Goal: Information Seeking & Learning: Learn about a topic

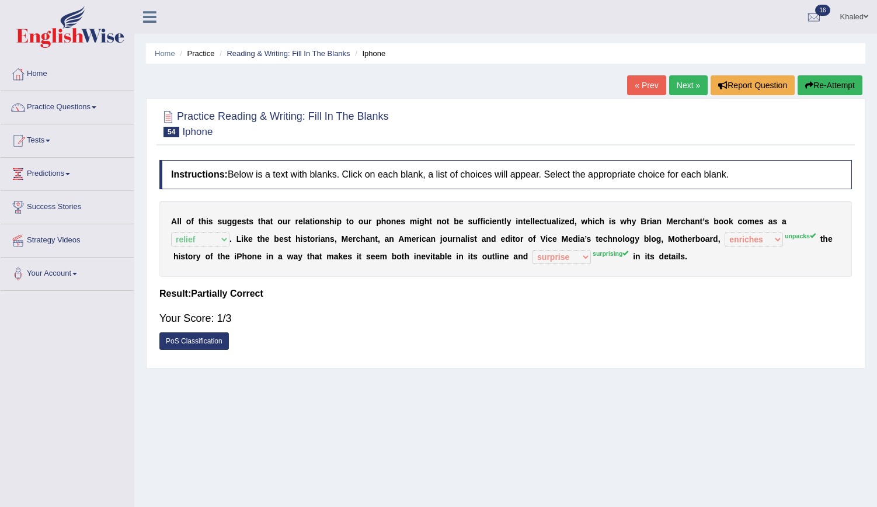
select select "relief"
select select "enriches"
select select "surprise"
click at [806, 85] on icon "button" at bounding box center [810, 85] width 8 height 8
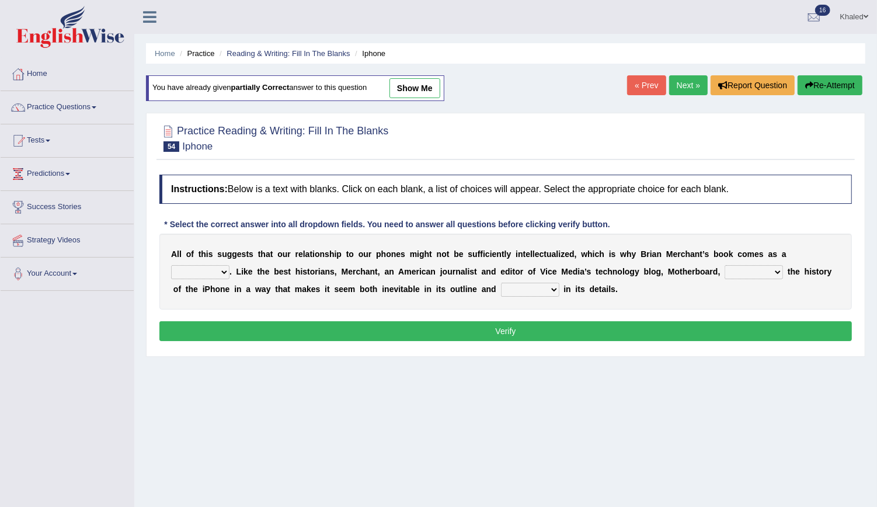
click at [230, 265] on select "privilege relief demotion flash" at bounding box center [200, 272] width 58 height 14
select select "relief"
click at [230, 265] on select "privilege relief demotion flash" at bounding box center [200, 272] width 58 height 14
click at [725, 270] on select "enriches unpacks detours contorts" at bounding box center [754, 272] width 58 height 14
select select "enriches"
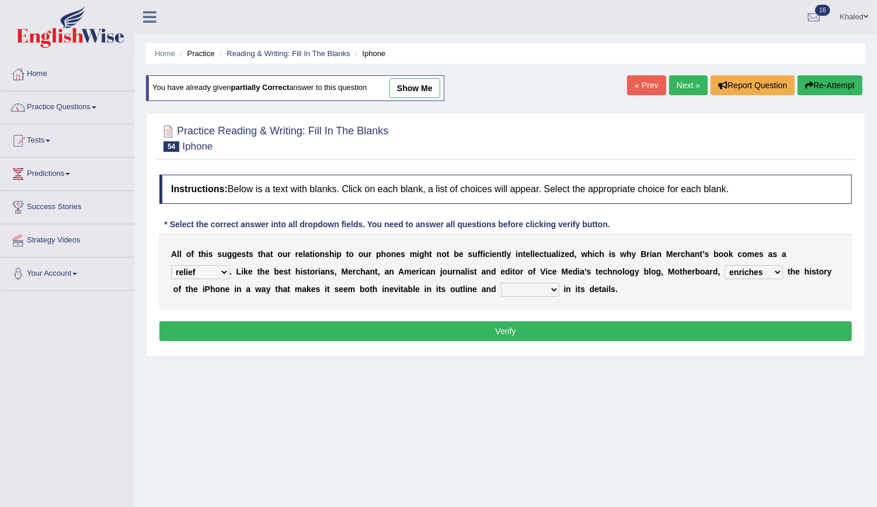
click at [725, 265] on select "enriches unpacks detours contorts" at bounding box center [754, 272] width 58 height 14
click at [501, 287] on select "surprises surprised surprising surprise" at bounding box center [530, 290] width 58 height 14
select select "surprised"
click at [501, 283] on select "surprises surprised surprising surprise" at bounding box center [530, 290] width 58 height 14
click at [408, 325] on button "Verify" at bounding box center [505, 331] width 693 height 20
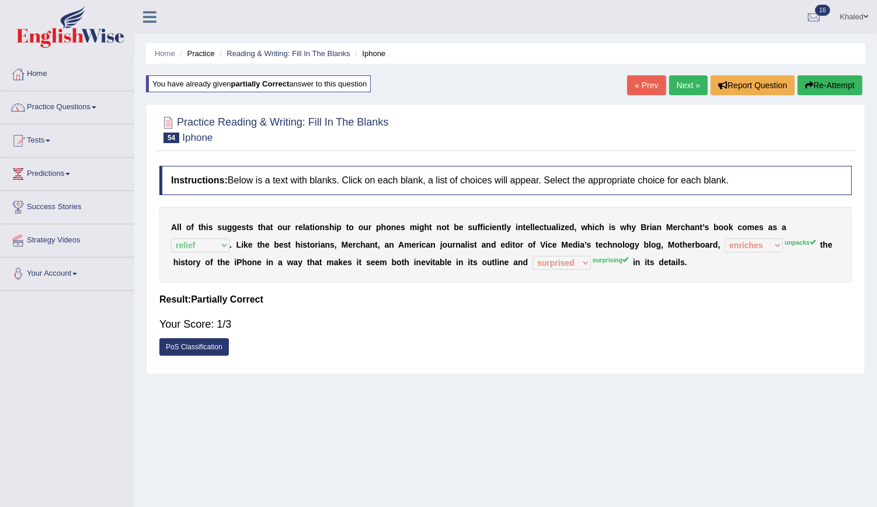
click at [202, 345] on link "PoS Classification" at bounding box center [194, 347] width 70 height 18
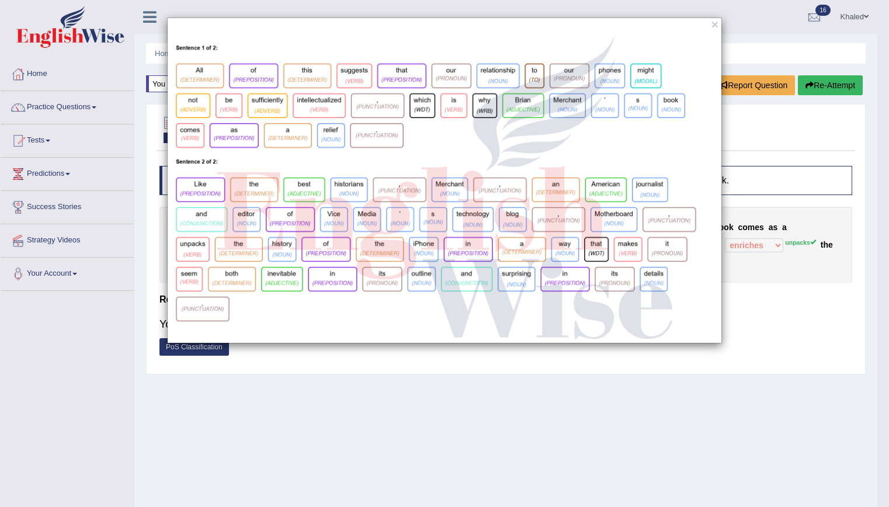
click at [275, 397] on div "×" at bounding box center [444, 253] width 889 height 507
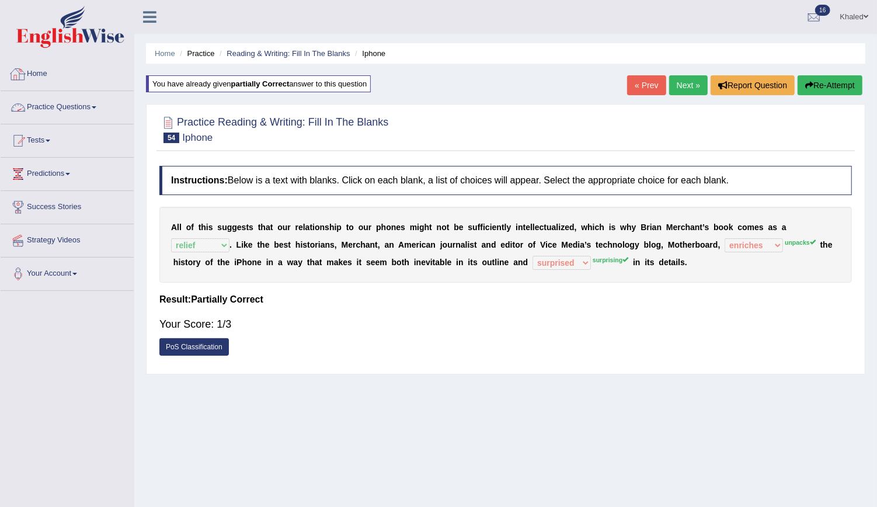
click at [51, 103] on link "Practice Questions" at bounding box center [67, 105] width 133 height 29
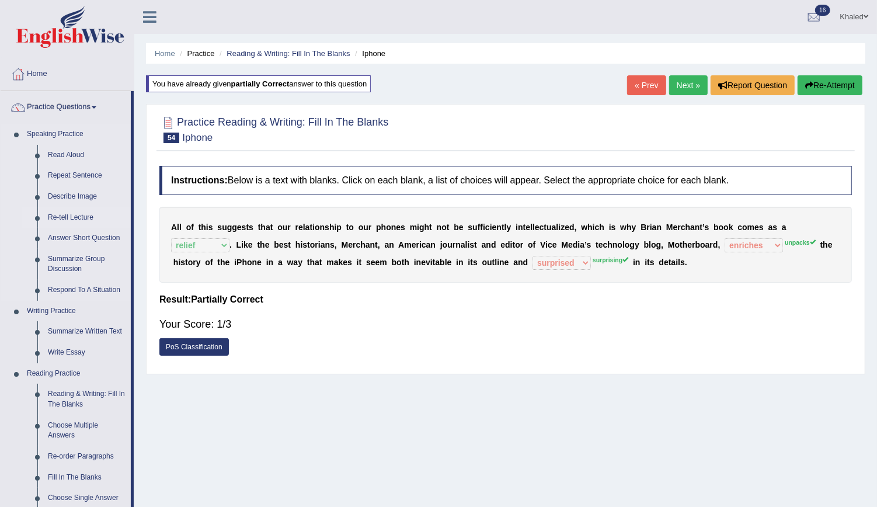
click at [72, 216] on link "Re-tell Lecture" at bounding box center [87, 217] width 88 height 21
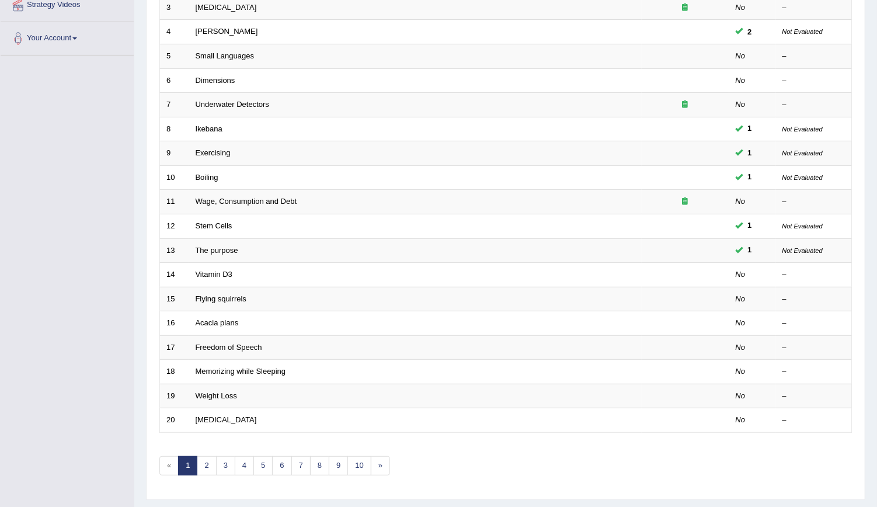
scroll to position [260, 0]
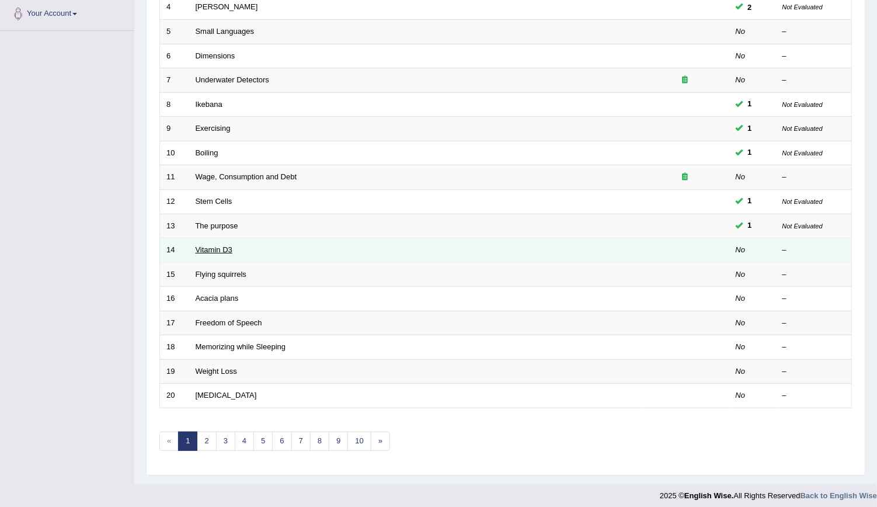
drag, startPoint x: 191, startPoint y: 238, endPoint x: 202, endPoint y: 241, distance: 11.6
click at [202, 241] on td "Vitamin D3" at bounding box center [415, 250] width 453 height 25
click at [217, 245] on link "Vitamin D3" at bounding box center [214, 249] width 37 height 9
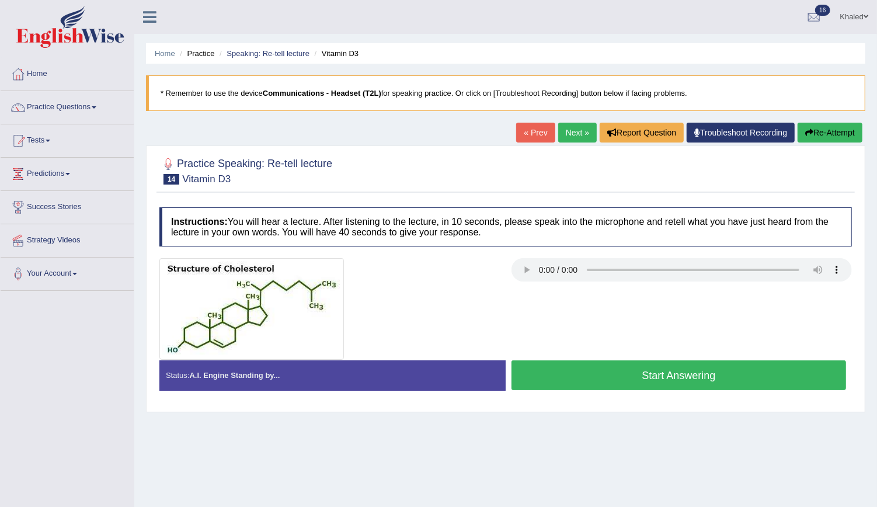
click at [591, 368] on button "Start Answering" at bounding box center [679, 375] width 335 height 30
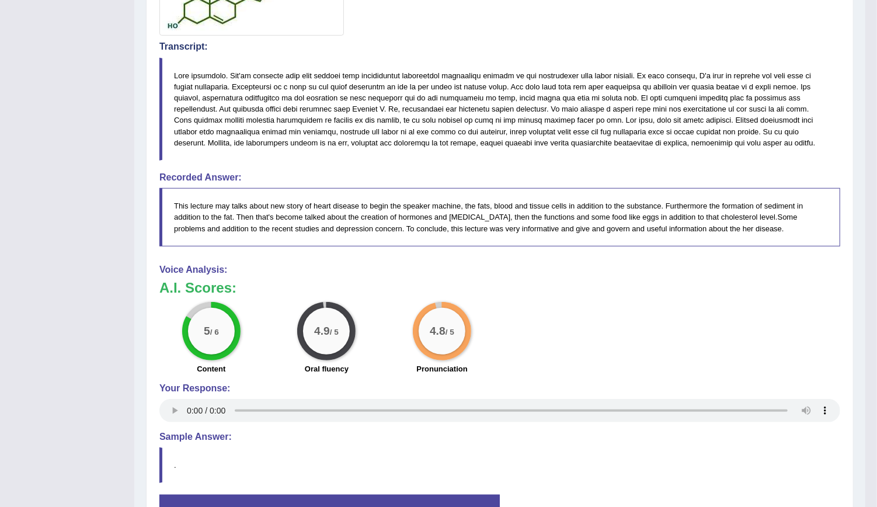
drag, startPoint x: 884, startPoint y: 138, endPoint x: 888, endPoint y: 367, distance: 229.0
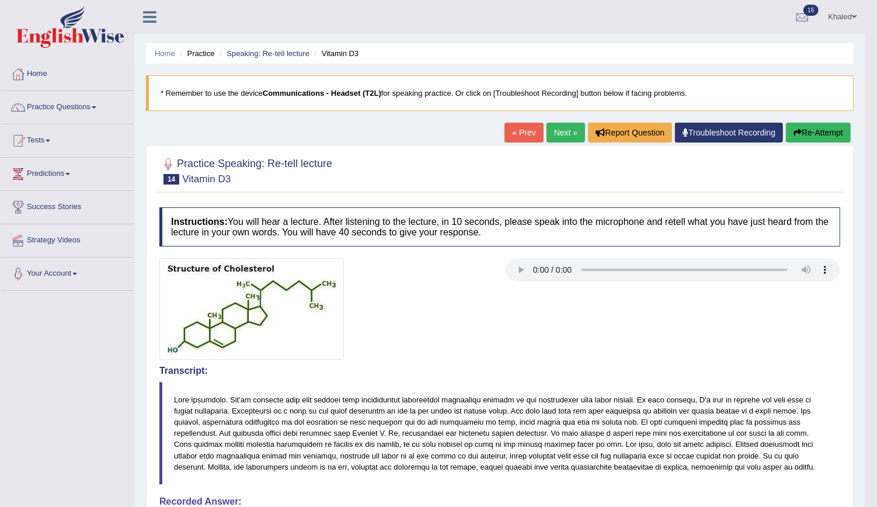
click at [577, 124] on link "Next »" at bounding box center [566, 133] width 39 height 20
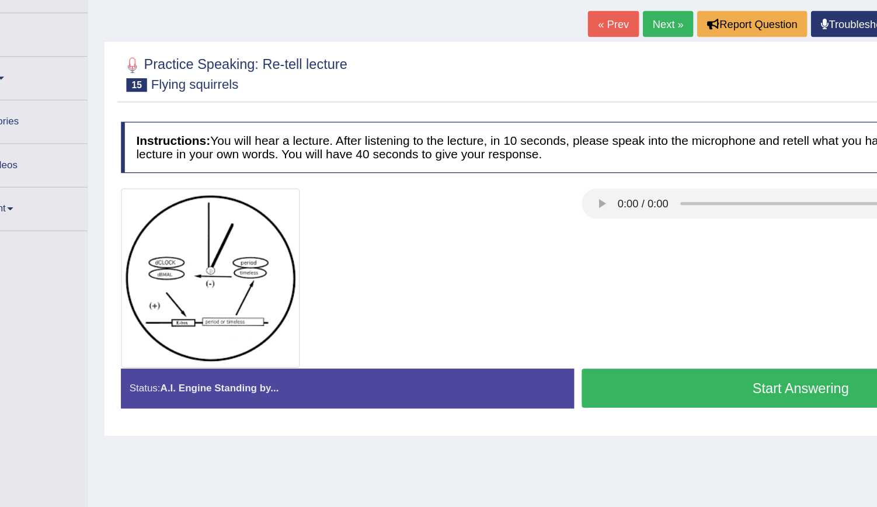
click at [560, 407] on button "Start Answering" at bounding box center [679, 411] width 335 height 30
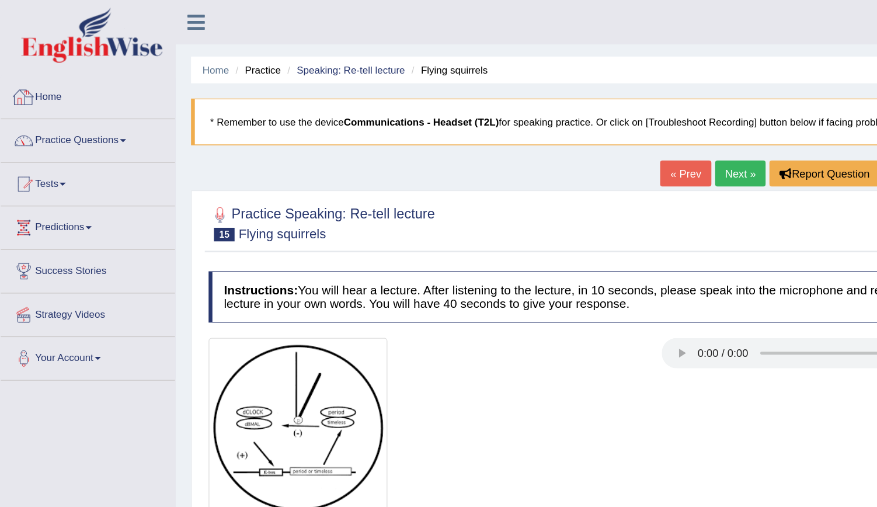
click at [26, 71] on link "Home" at bounding box center [67, 72] width 133 height 29
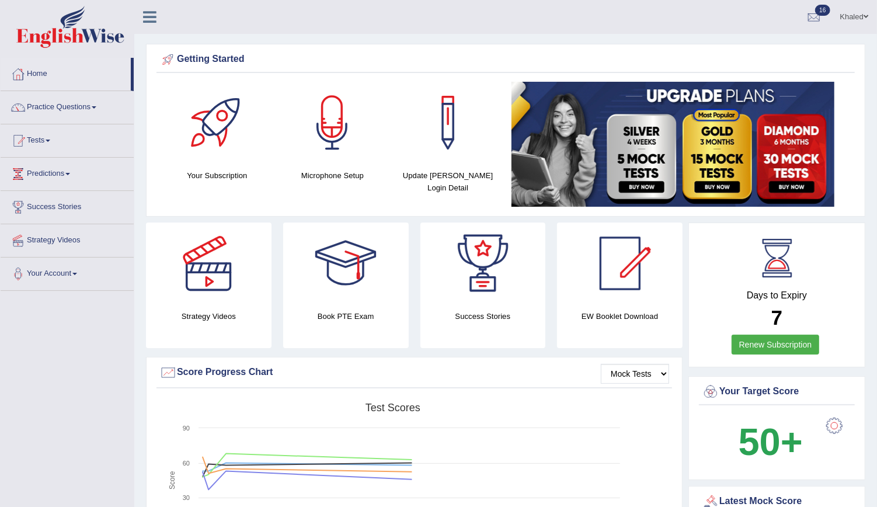
click at [43, 104] on link "Practice Questions" at bounding box center [67, 105] width 133 height 29
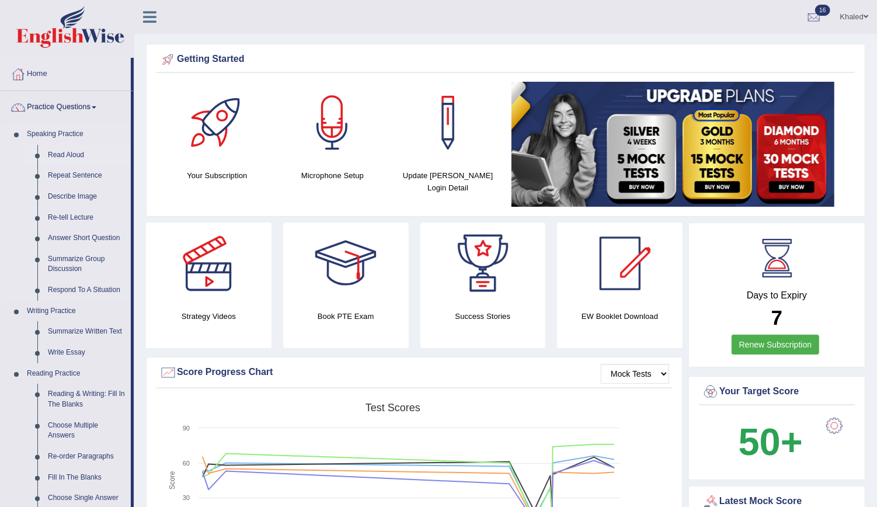
click at [60, 158] on link "Read Aloud" at bounding box center [87, 155] width 88 height 21
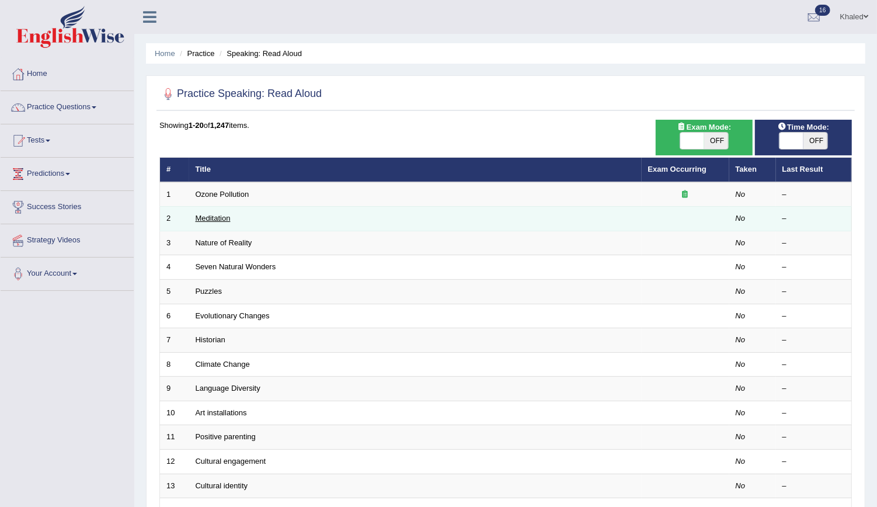
click at [211, 214] on link "Meditation" at bounding box center [213, 218] width 35 height 9
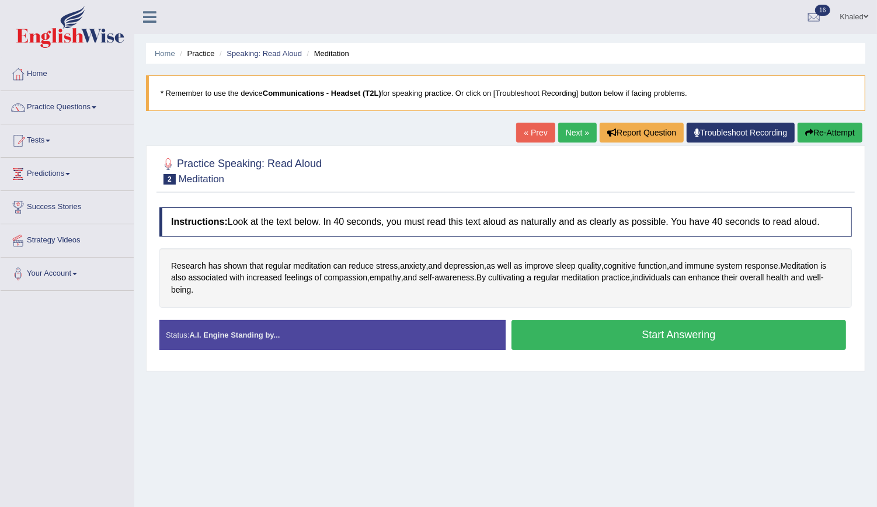
click at [591, 338] on button "Start Answering" at bounding box center [679, 335] width 335 height 30
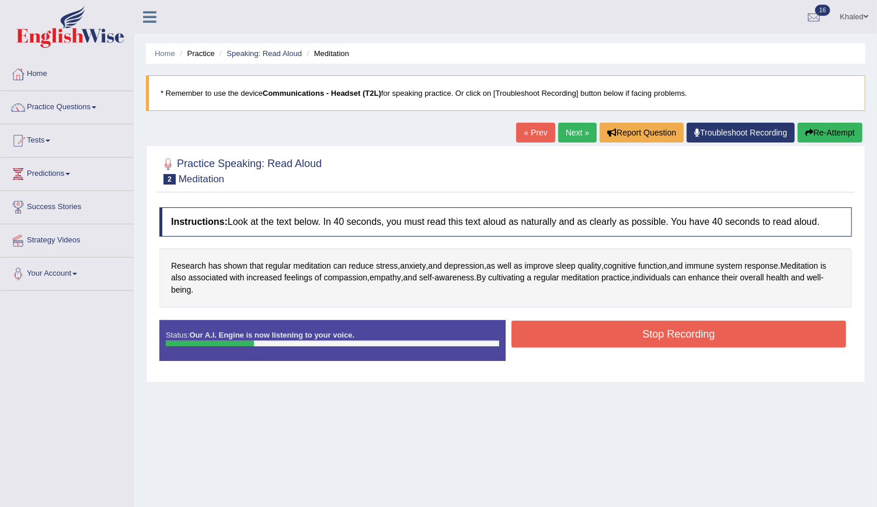
click at [591, 338] on button "Stop Recording" at bounding box center [679, 334] width 335 height 27
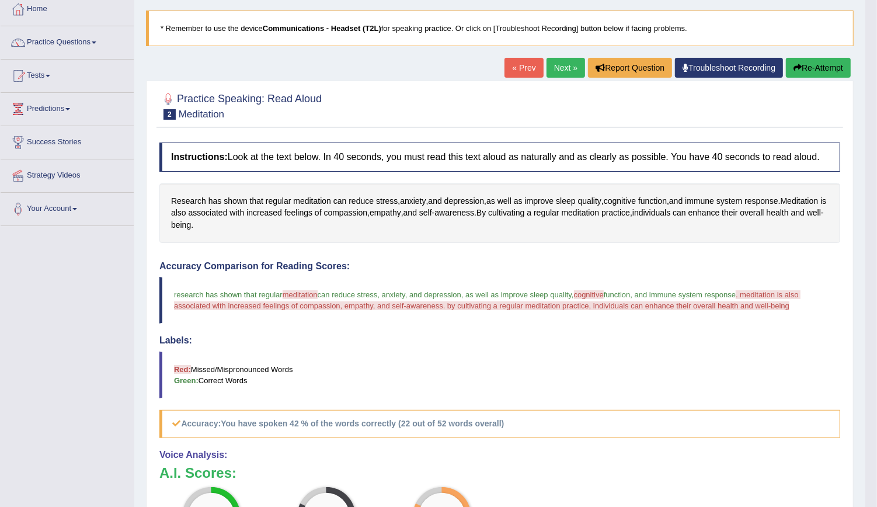
scroll to position [64, 0]
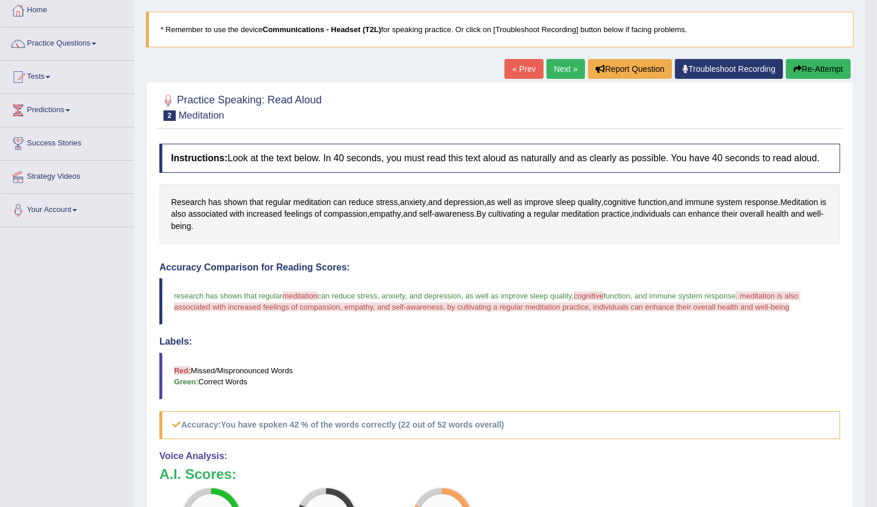
click at [811, 69] on button "Re-Attempt" at bounding box center [818, 69] width 65 height 20
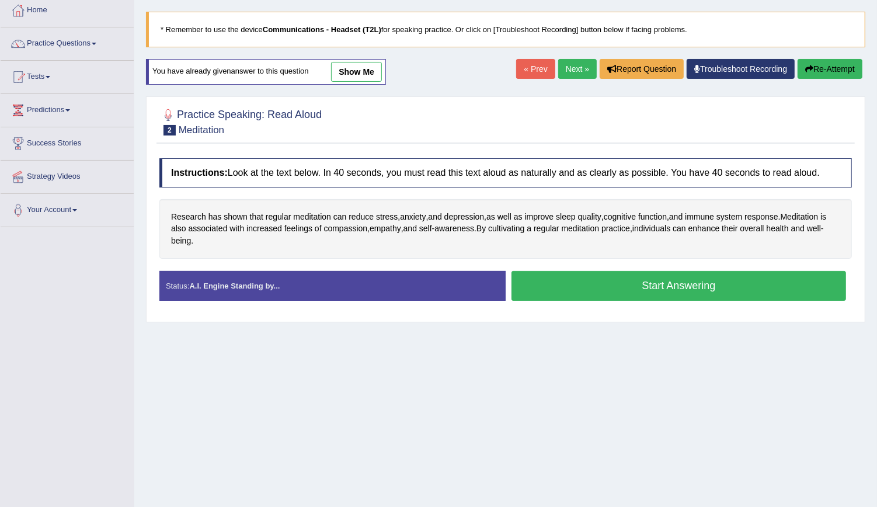
click at [603, 283] on button "Start Answering" at bounding box center [679, 286] width 335 height 30
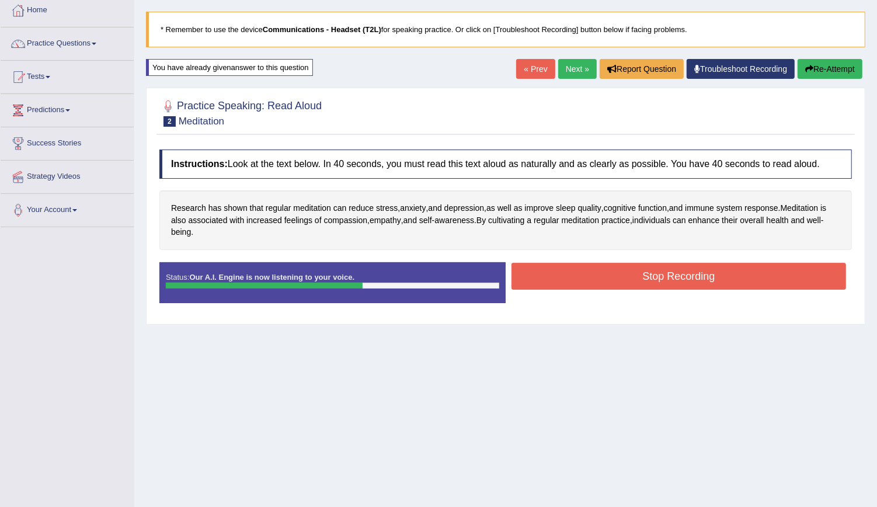
click at [624, 267] on button "Stop Recording" at bounding box center [679, 276] width 335 height 27
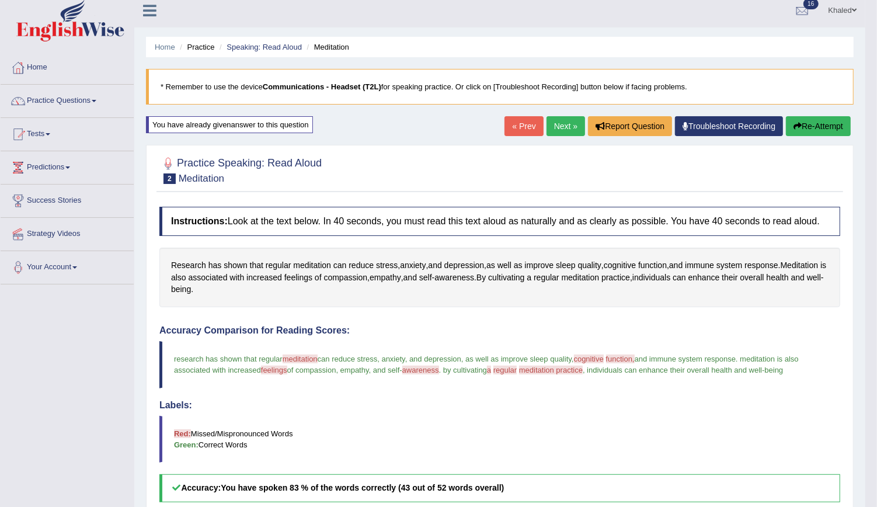
scroll to position [5, 0]
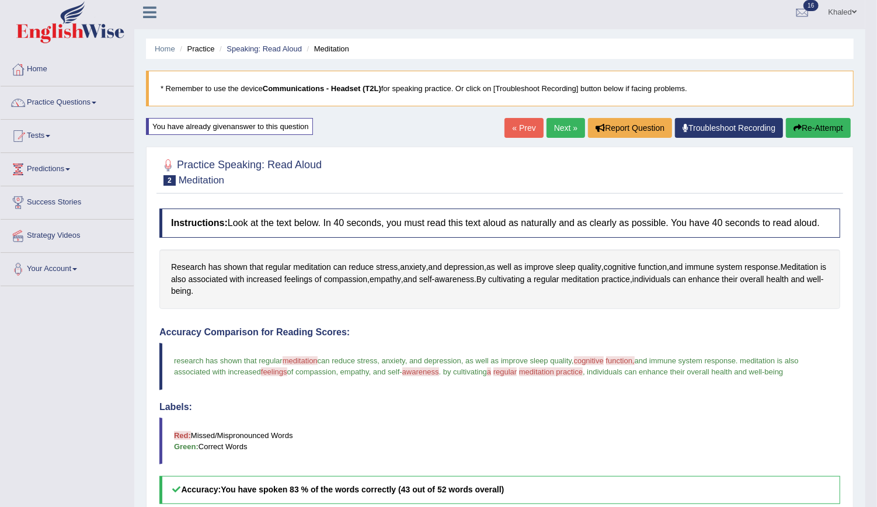
click at [813, 130] on button "Re-Attempt" at bounding box center [818, 128] width 65 height 20
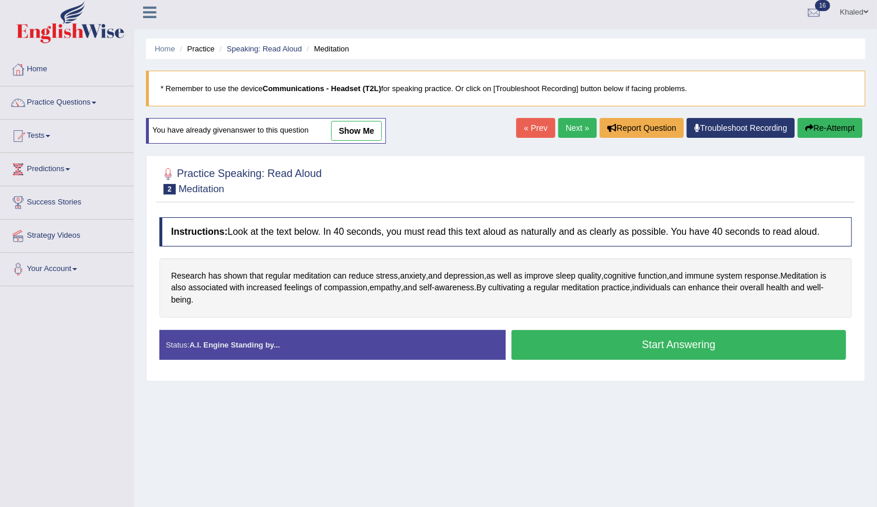
click at [598, 352] on button "Start Answering" at bounding box center [679, 345] width 335 height 30
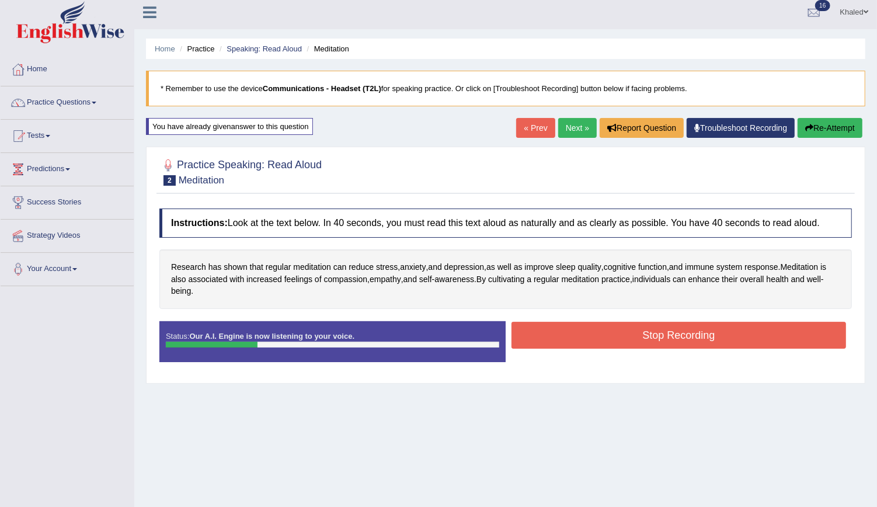
click at [626, 331] on button "Stop Recording" at bounding box center [679, 335] width 335 height 27
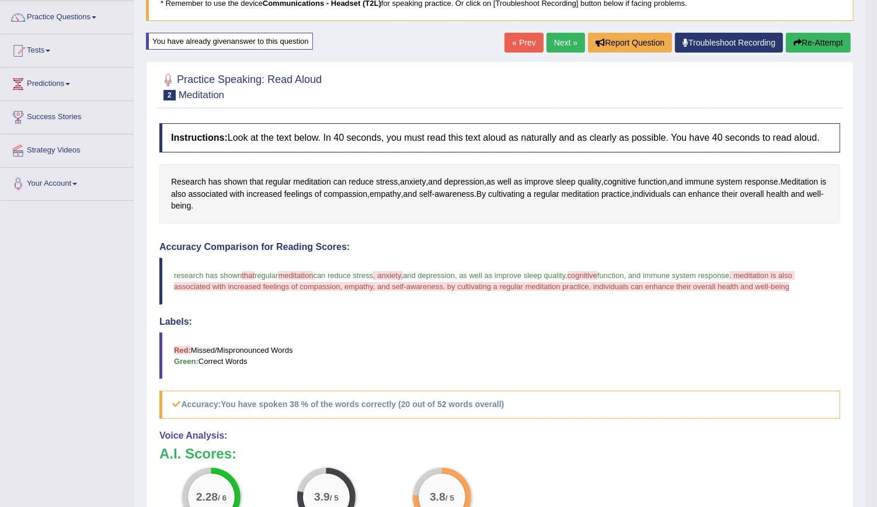
scroll to position [28, 0]
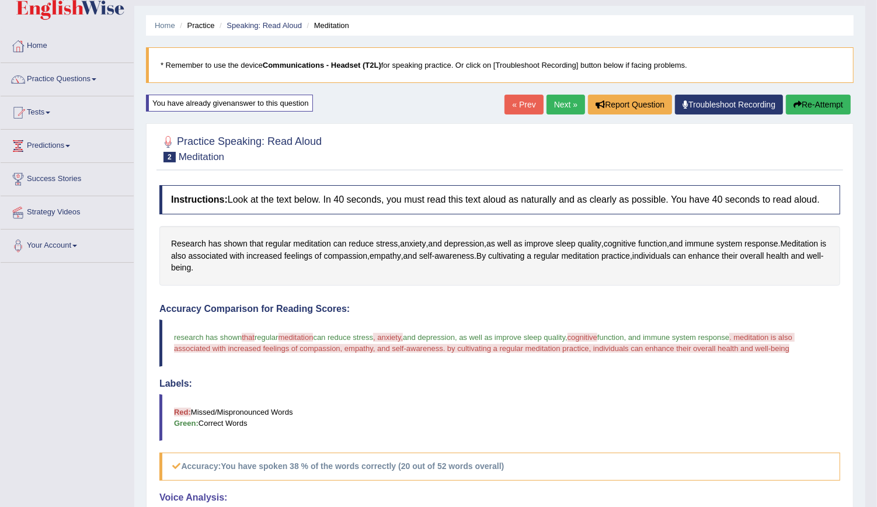
click at [797, 106] on icon "button" at bounding box center [798, 104] width 8 height 8
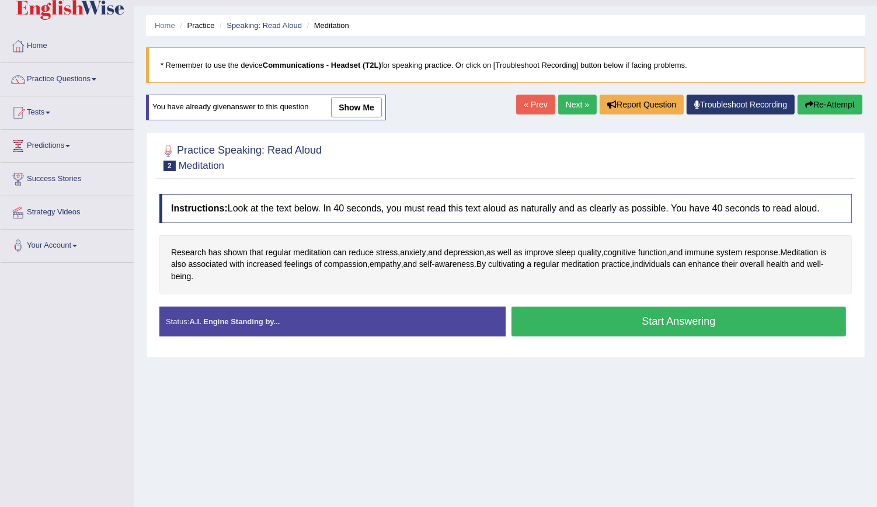
drag, startPoint x: 585, startPoint y: 335, endPoint x: 593, endPoint y: 318, distance: 18.6
click at [593, 318] on div "Start Answering" at bounding box center [679, 323] width 346 height 33
click at [593, 318] on button "Start Answering" at bounding box center [679, 322] width 335 height 30
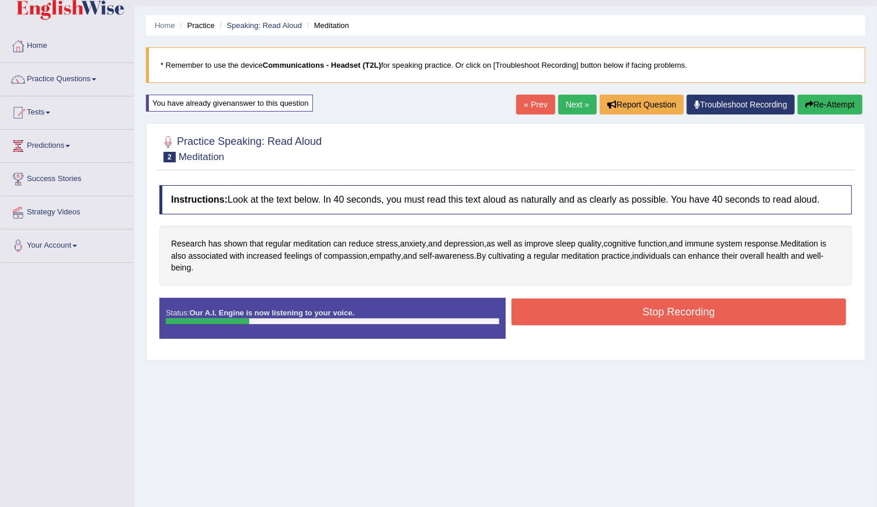
click at [626, 309] on button "Stop Recording" at bounding box center [679, 312] width 335 height 27
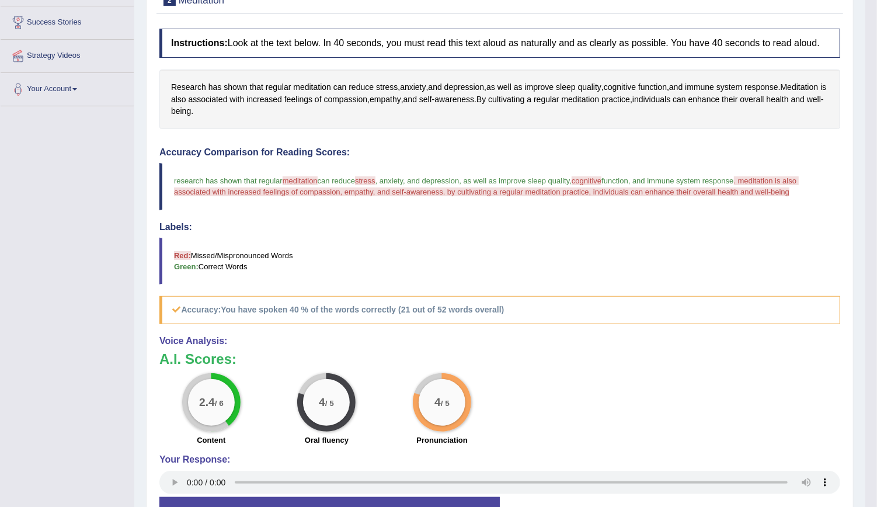
scroll to position [19, 0]
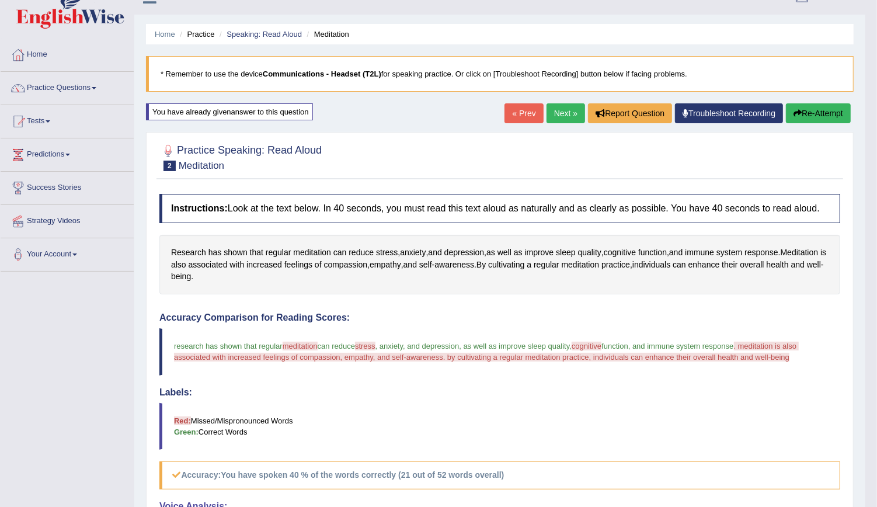
click at [800, 110] on icon "button" at bounding box center [798, 113] width 8 height 8
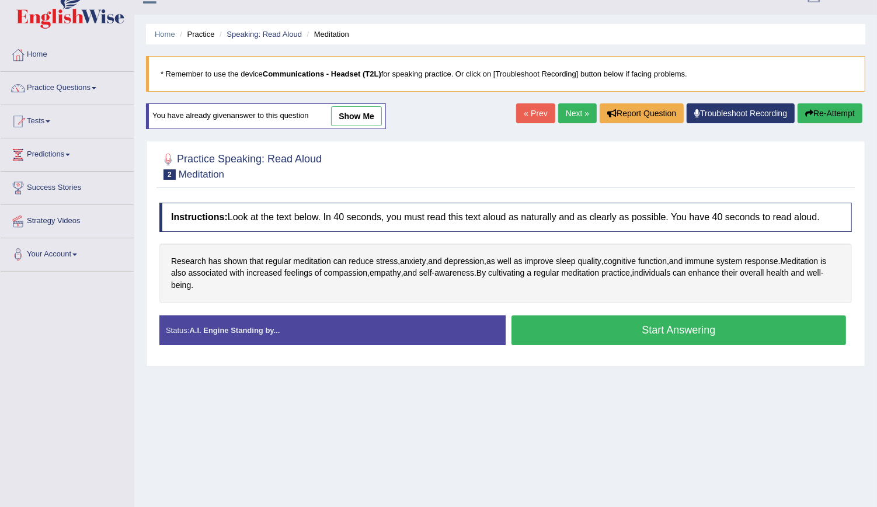
click at [589, 333] on button "Start Answering" at bounding box center [679, 330] width 335 height 30
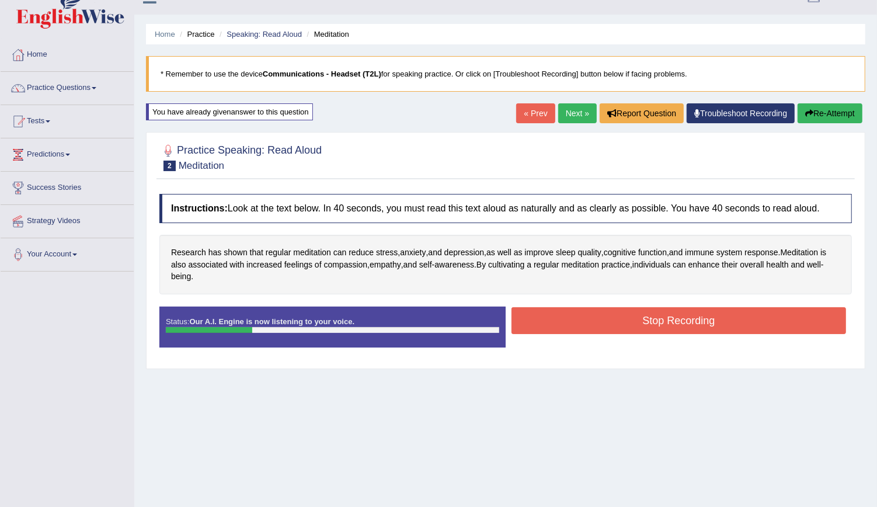
click at [643, 327] on button "Stop Recording" at bounding box center [679, 320] width 335 height 27
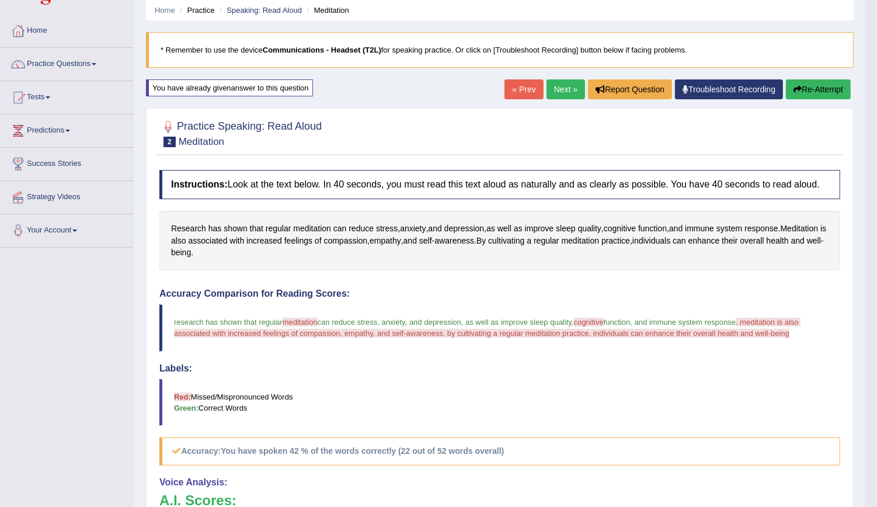
scroll to position [43, 0]
click at [555, 98] on link "Next »" at bounding box center [566, 90] width 39 height 20
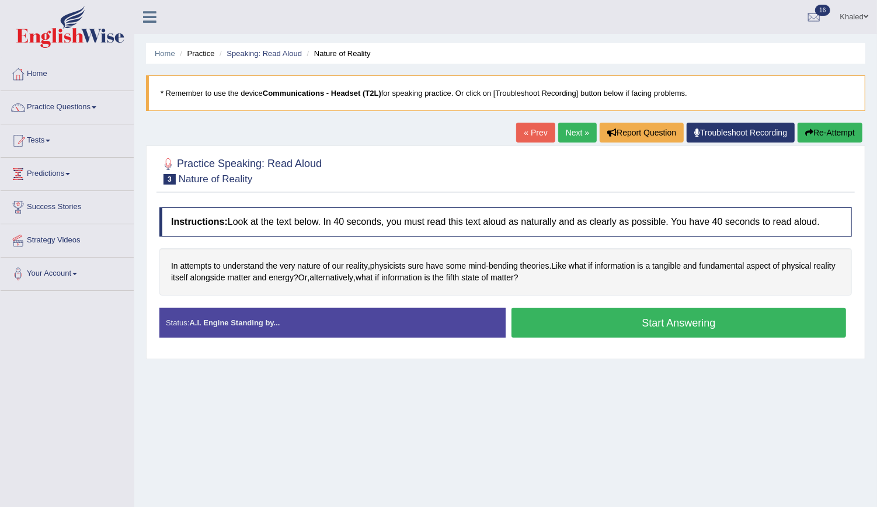
click at [596, 321] on button "Start Answering" at bounding box center [679, 323] width 335 height 30
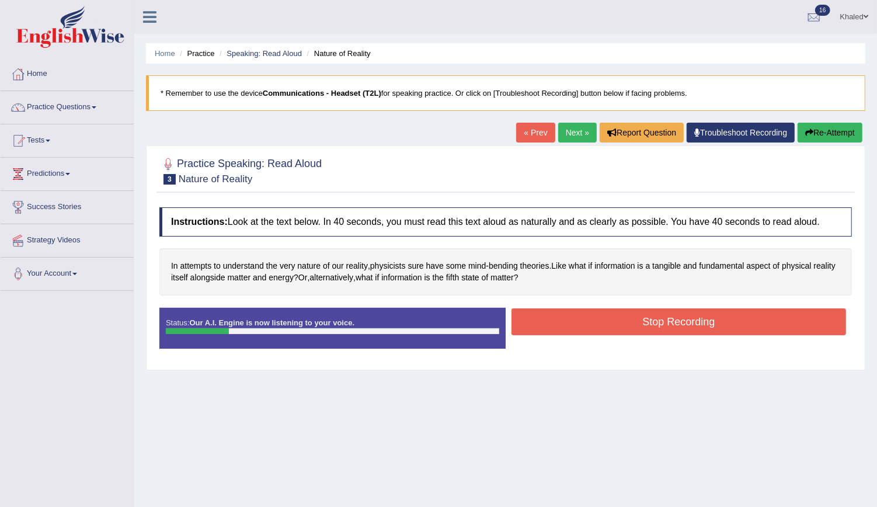
click at [596, 321] on button "Stop Recording" at bounding box center [679, 321] width 335 height 27
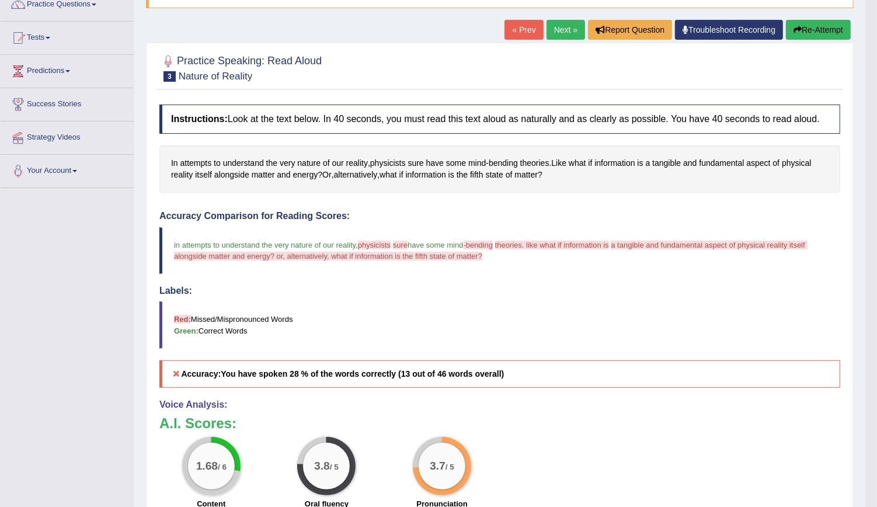
scroll to position [33, 0]
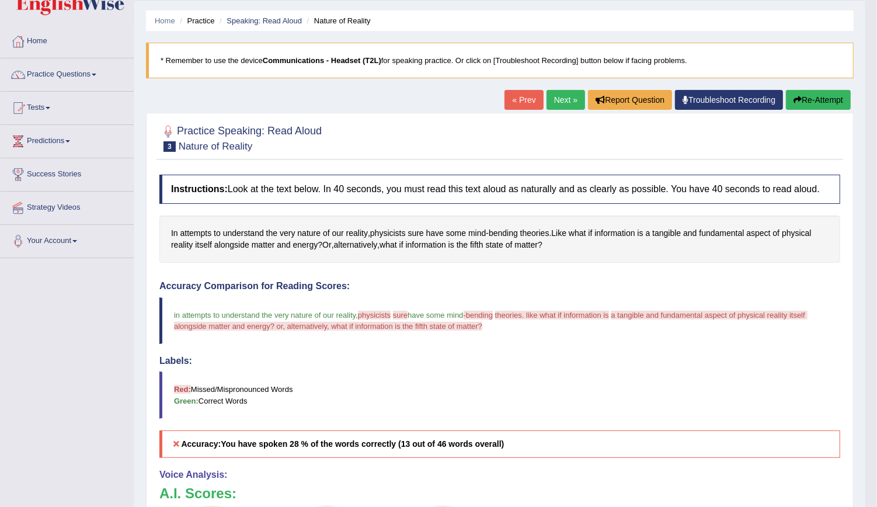
click at [803, 100] on button "Re-Attempt" at bounding box center [818, 100] width 65 height 20
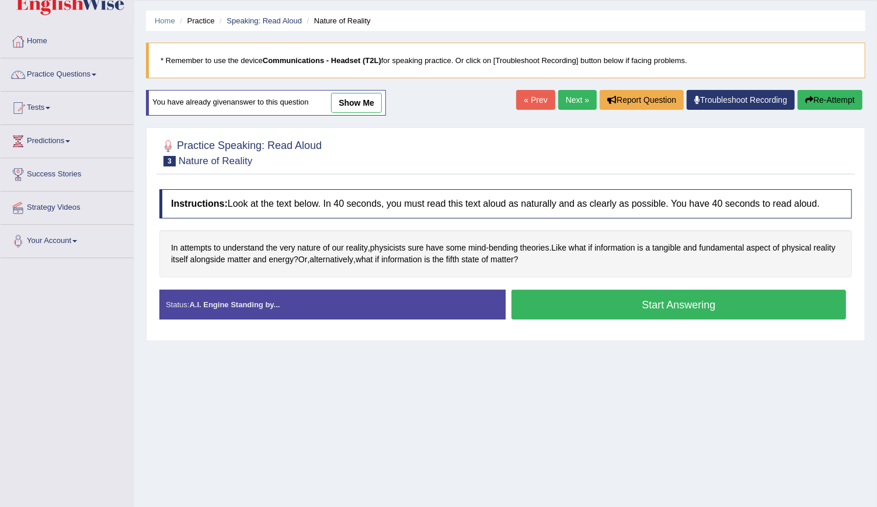
click at [613, 304] on button "Start Answering" at bounding box center [679, 305] width 335 height 30
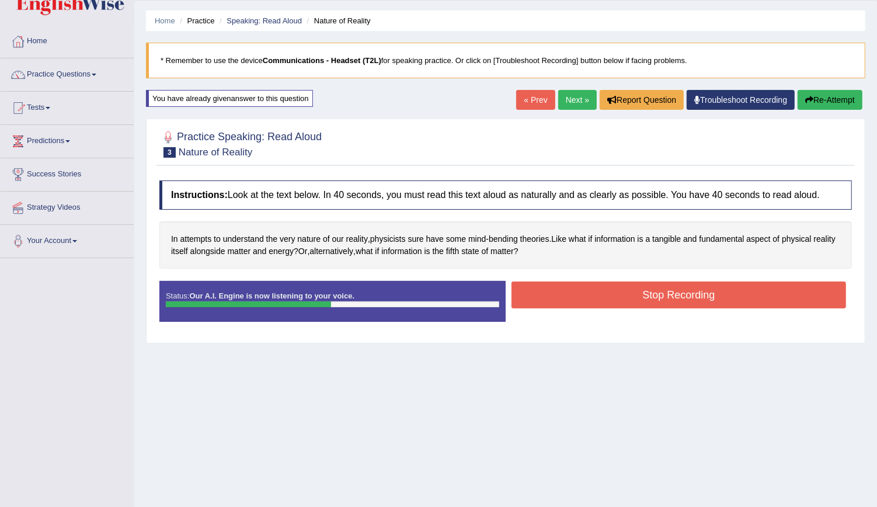
click at [623, 299] on button "Stop Recording" at bounding box center [679, 295] width 335 height 27
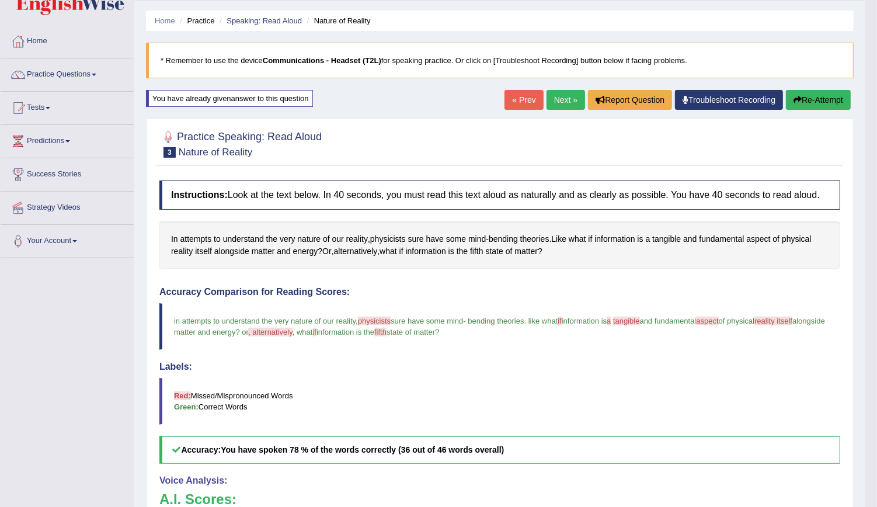
drag, startPoint x: 870, startPoint y: 168, endPoint x: 888, endPoint y: 150, distance: 25.2
click at [877, 151] on html "Toggle navigation Home Practice Questions Speaking Practice Read Aloud Repeat S…" at bounding box center [438, 220] width 877 height 507
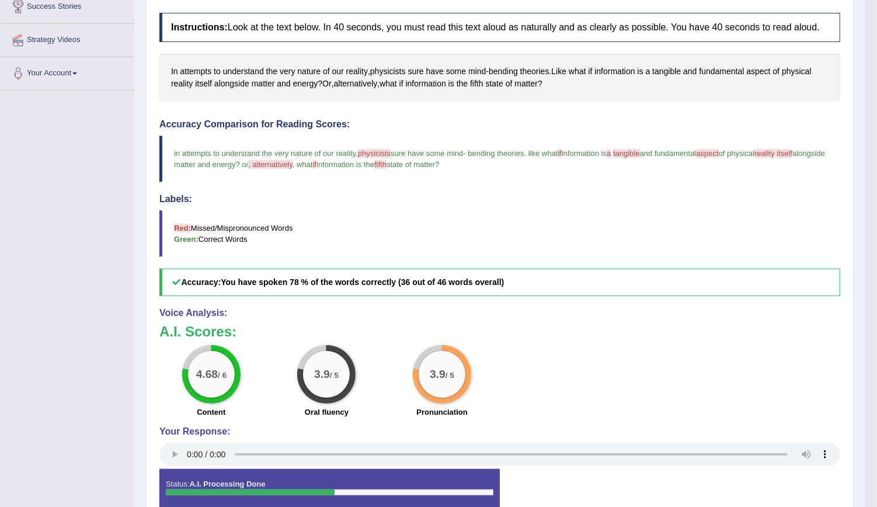
scroll to position [72, 0]
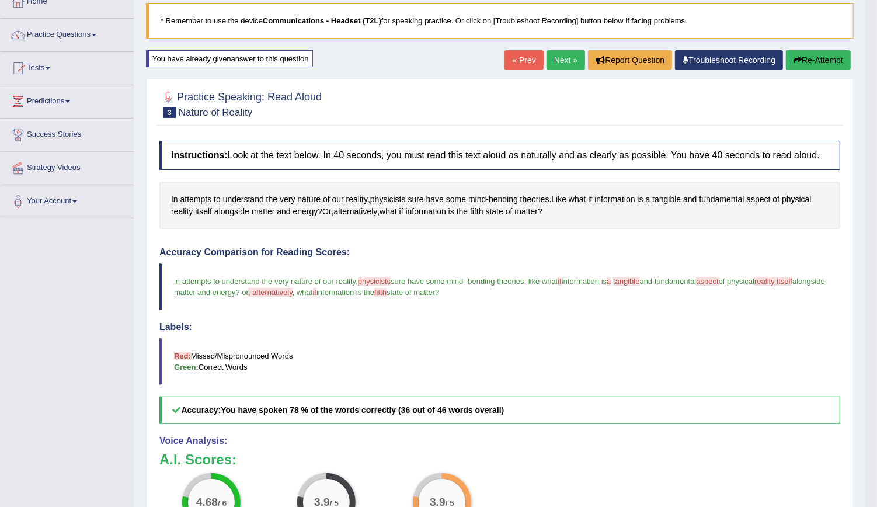
click at [806, 65] on button "Re-Attempt" at bounding box center [818, 60] width 65 height 20
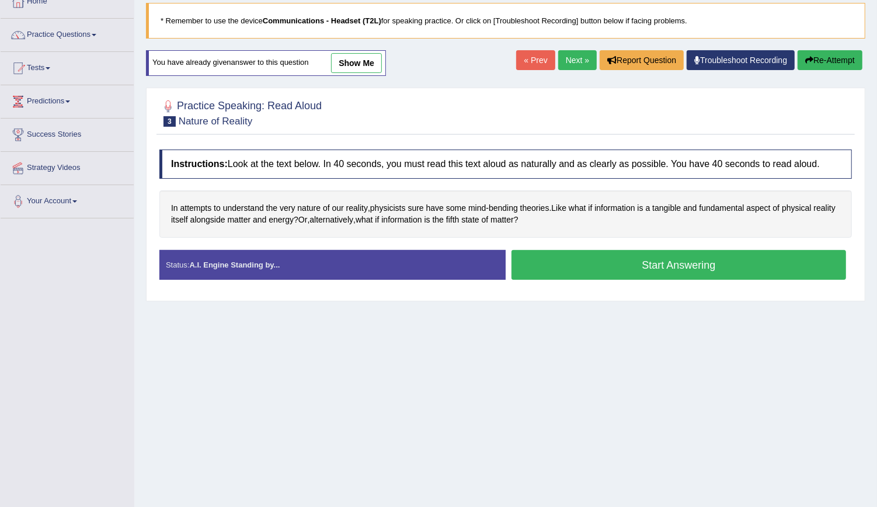
click at [640, 259] on button "Start Answering" at bounding box center [679, 265] width 335 height 30
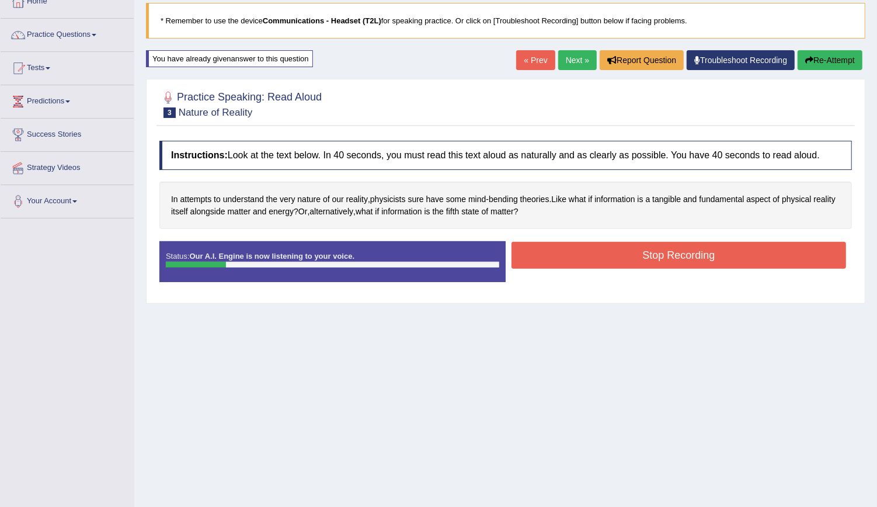
click at [640, 259] on button "Stop Recording" at bounding box center [679, 255] width 335 height 27
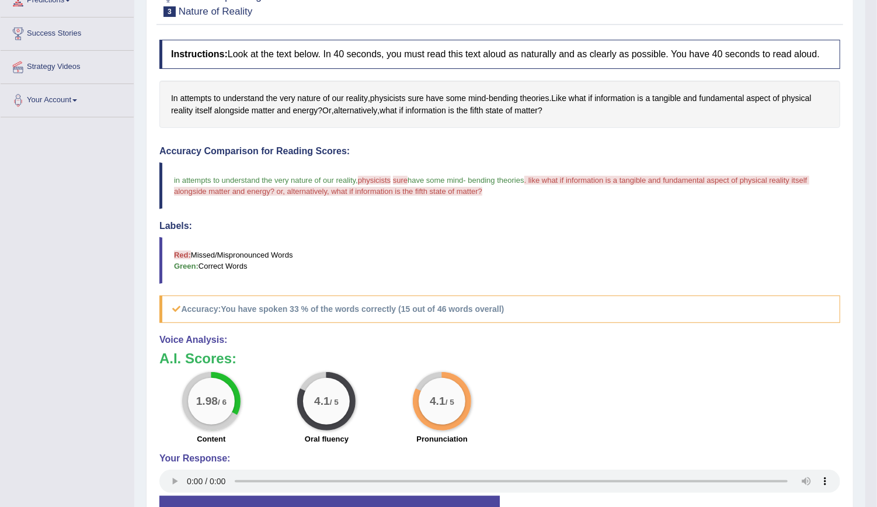
scroll to position [71, 0]
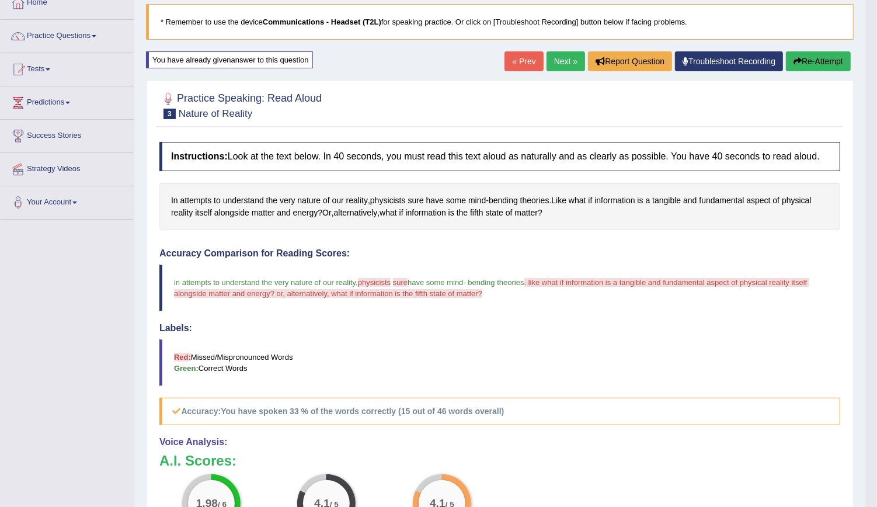
click at [566, 63] on link "Next »" at bounding box center [566, 61] width 39 height 20
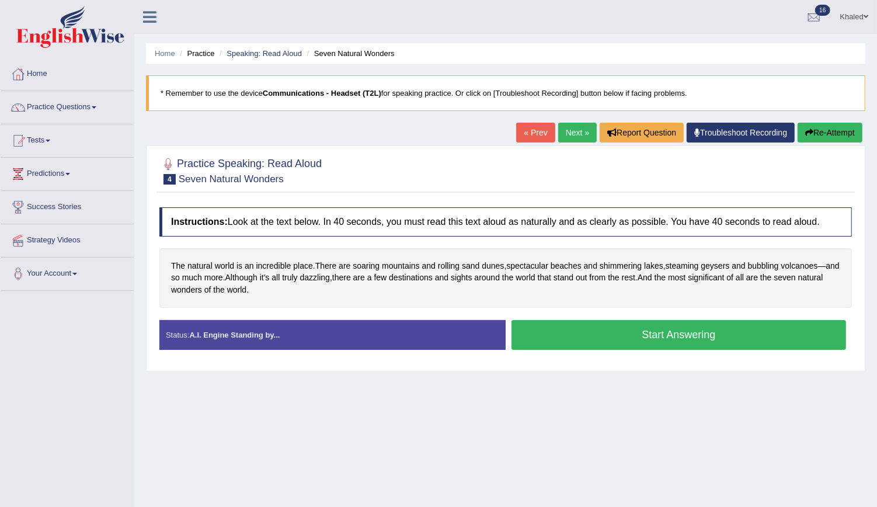
click at [612, 334] on button "Start Answering" at bounding box center [679, 335] width 335 height 30
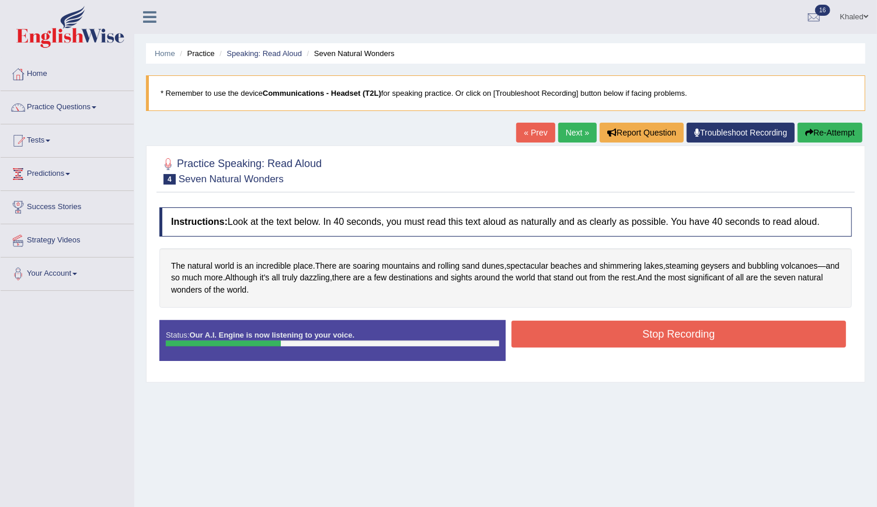
click at [612, 334] on button "Stop Recording" at bounding box center [679, 334] width 335 height 27
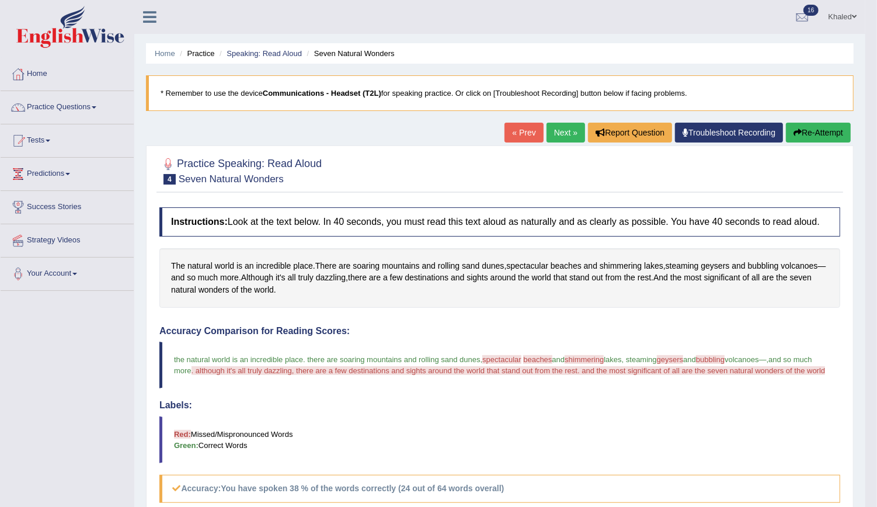
click at [807, 129] on button "Re-Attempt" at bounding box center [818, 133] width 65 height 20
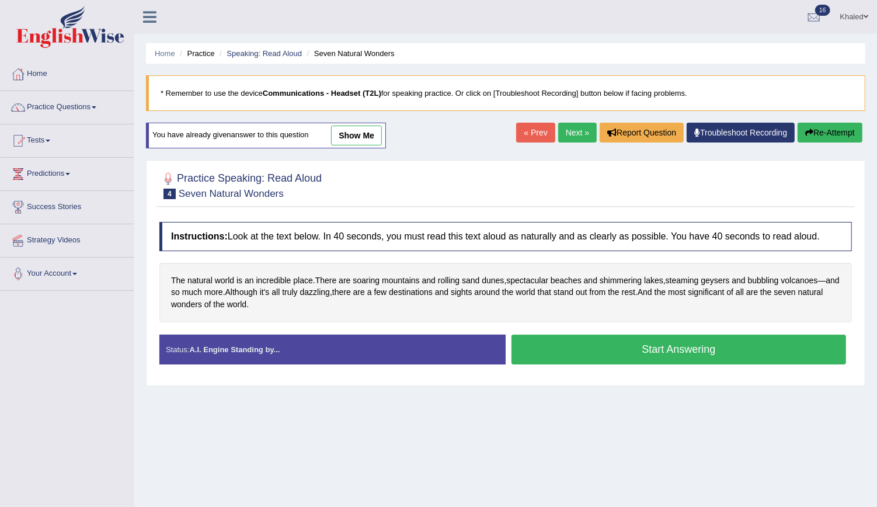
click at [586, 342] on button "Start Answering" at bounding box center [679, 350] width 335 height 30
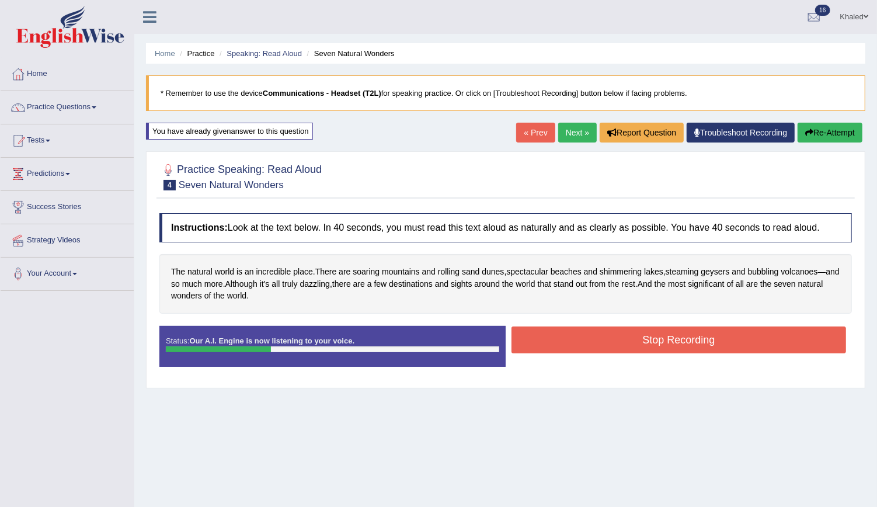
click at [586, 342] on button "Stop Recording" at bounding box center [679, 340] width 335 height 27
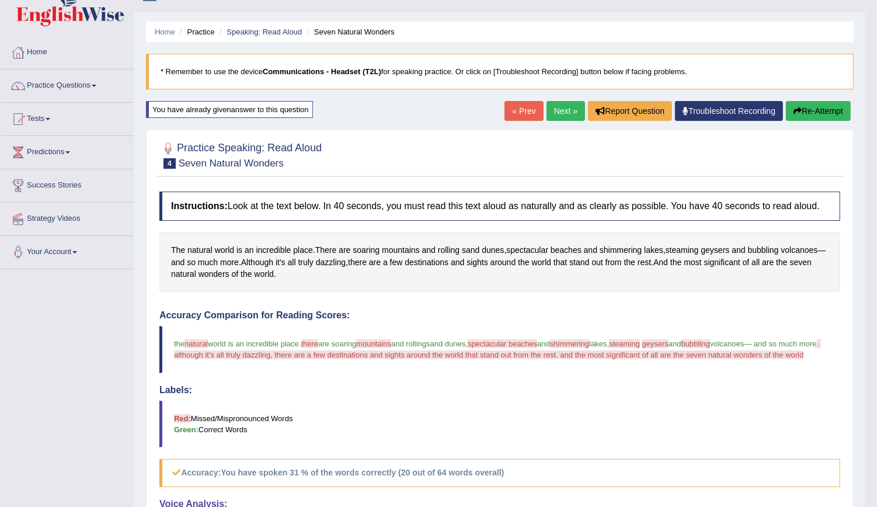
scroll to position [11, 0]
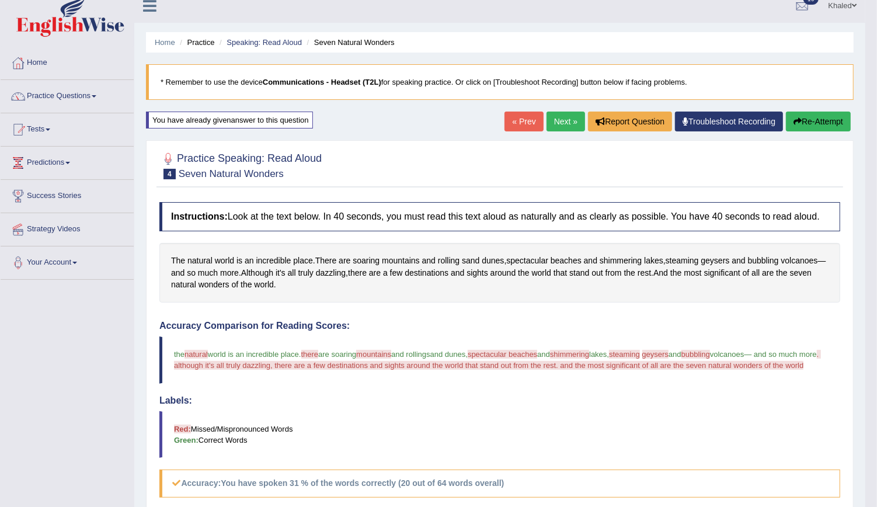
click at [573, 122] on link "Next »" at bounding box center [566, 122] width 39 height 20
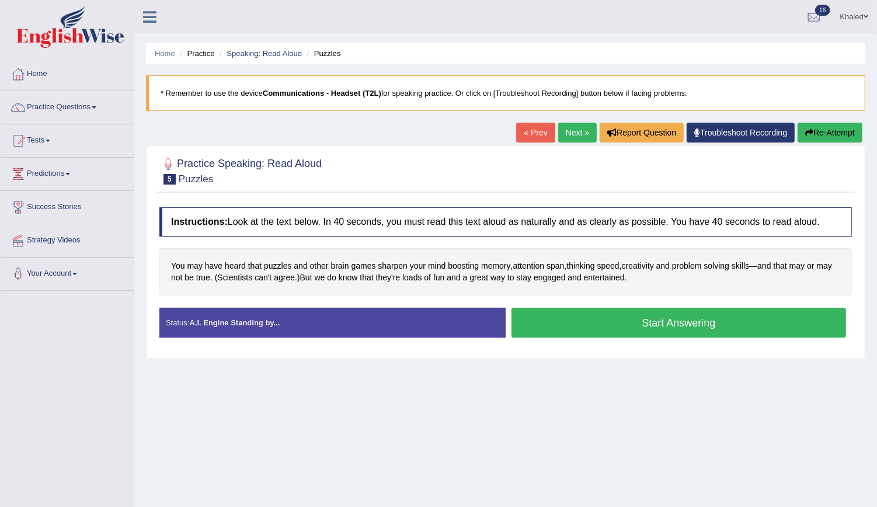
click at [601, 319] on button "Start Answering" at bounding box center [679, 323] width 335 height 30
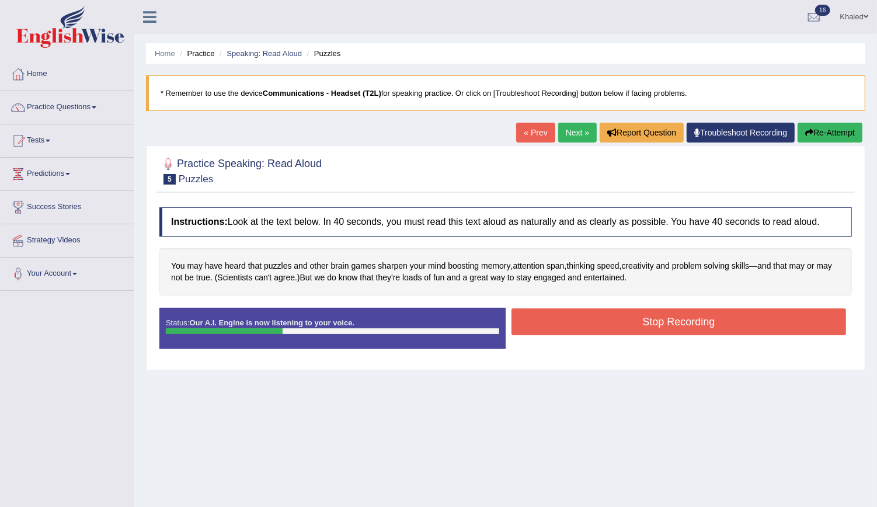
click at [601, 319] on button "Stop Recording" at bounding box center [679, 321] width 335 height 27
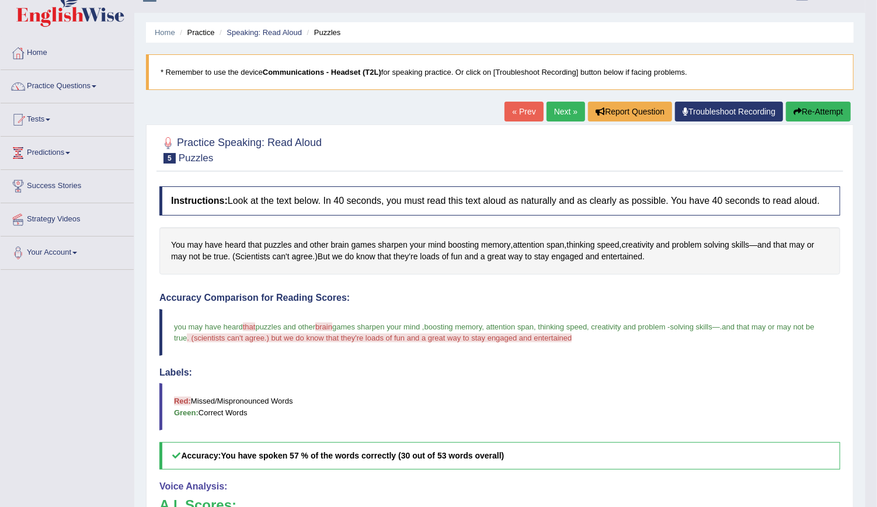
scroll to position [1, 0]
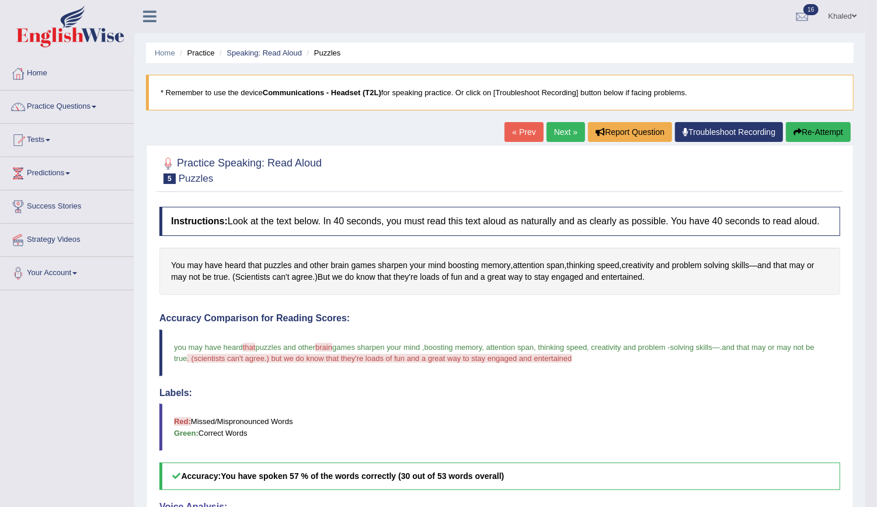
click at [803, 135] on button "Re-Attempt" at bounding box center [818, 132] width 65 height 20
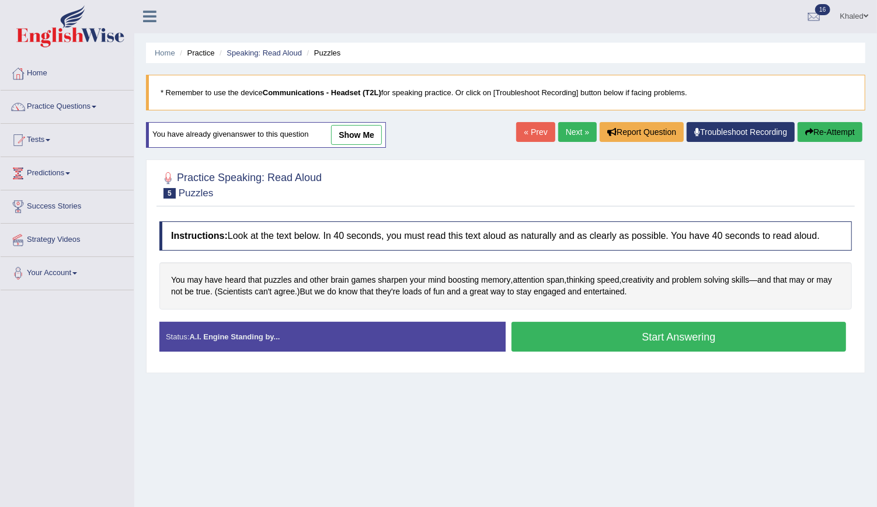
click at [561, 335] on button "Start Answering" at bounding box center [679, 337] width 335 height 30
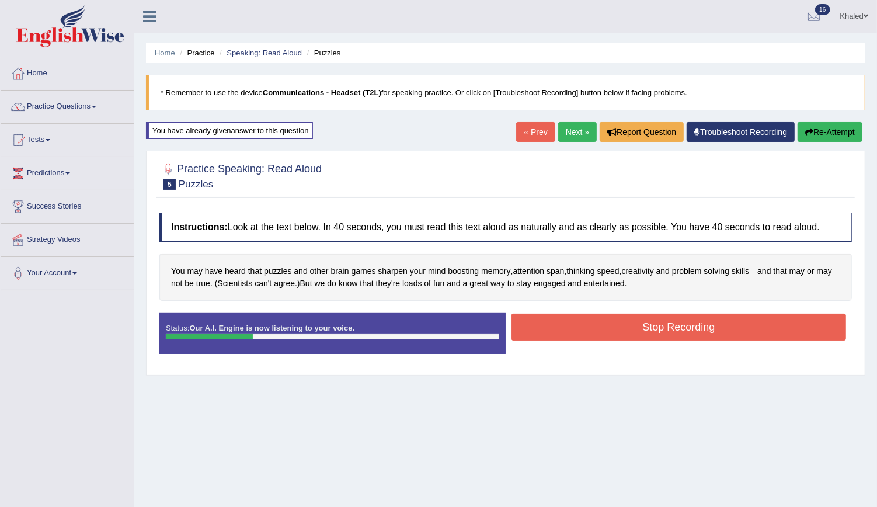
click at [588, 327] on button "Stop Recording" at bounding box center [679, 327] width 335 height 27
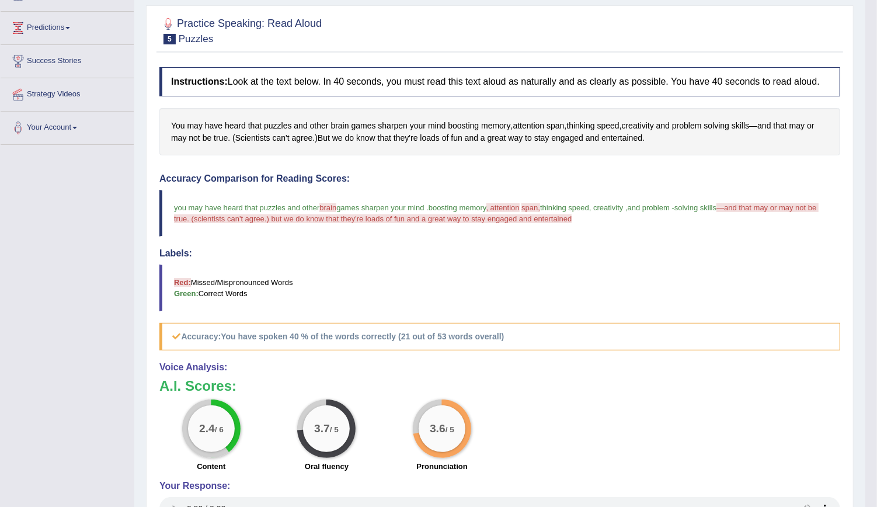
scroll to position [18, 0]
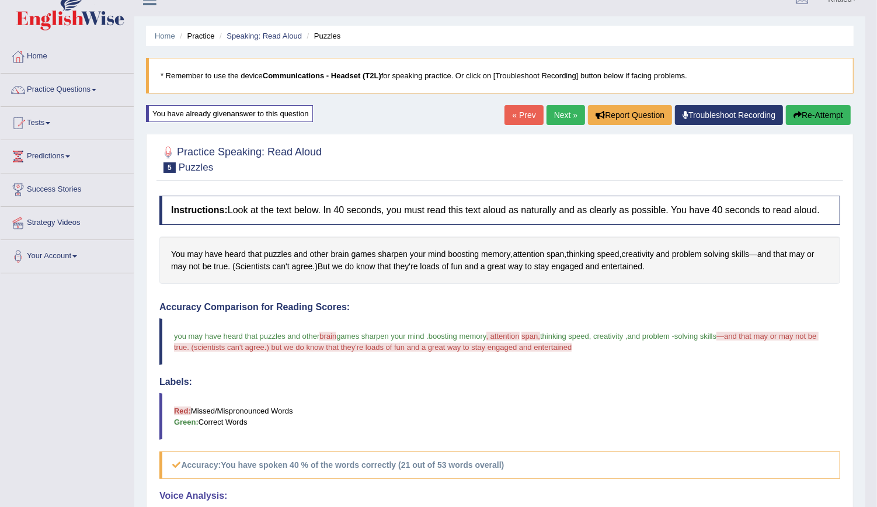
click at [803, 112] on button "Re-Attempt" at bounding box center [818, 115] width 65 height 20
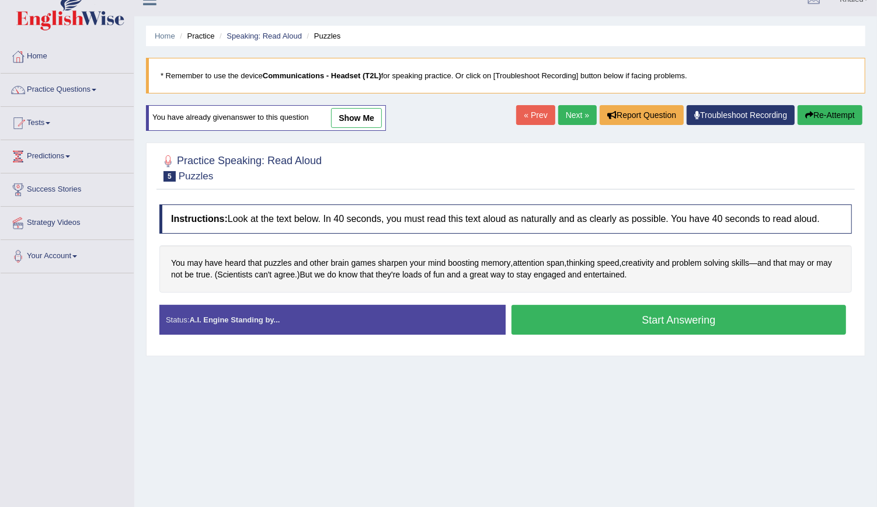
click at [563, 321] on button "Start Answering" at bounding box center [679, 320] width 335 height 30
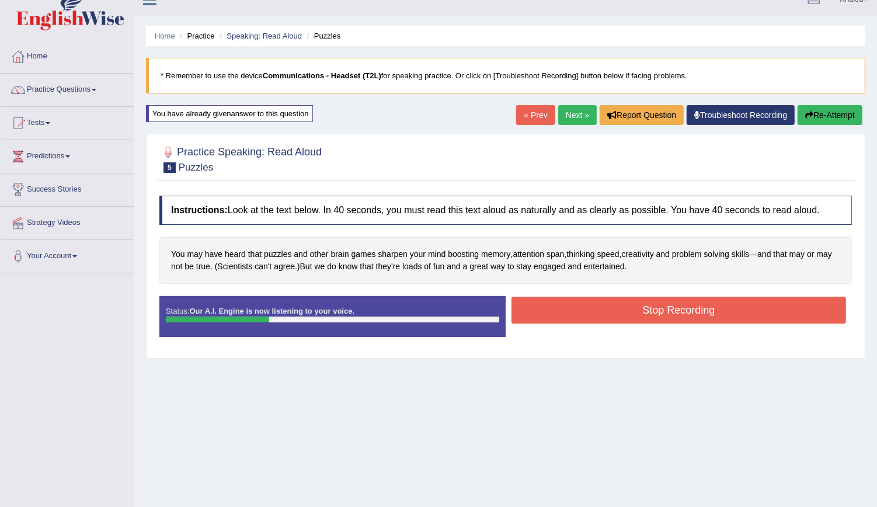
click at [579, 314] on button "Stop Recording" at bounding box center [679, 310] width 335 height 27
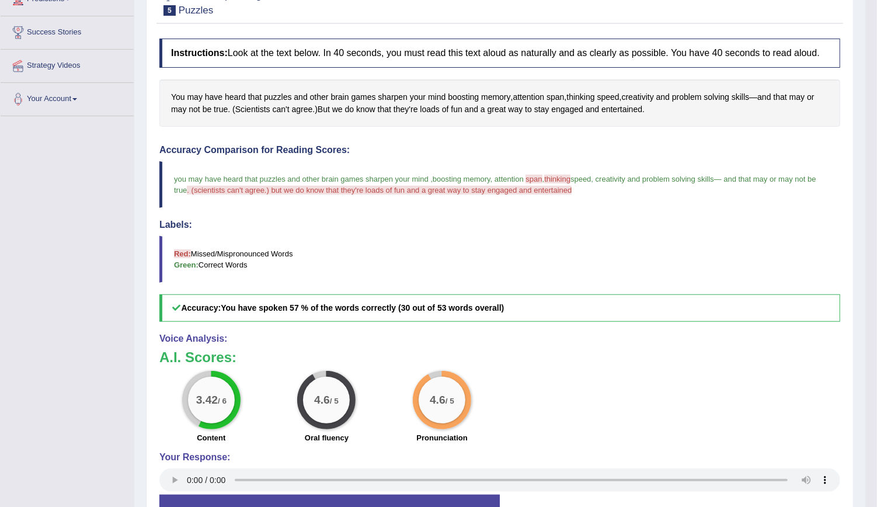
scroll to position [176, 0]
